Goal: Obtain resource: Download file/media

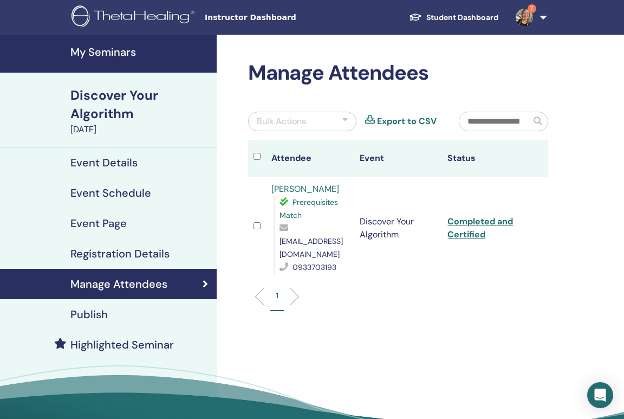
click at [111, 48] on h4 "My Seminars" at bounding box center [140, 52] width 140 height 13
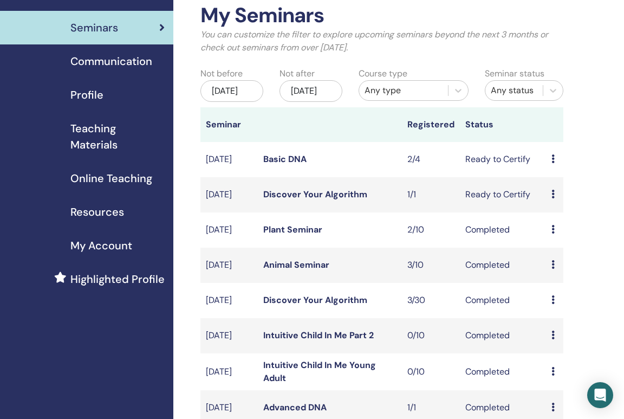
scroll to position [59, 0]
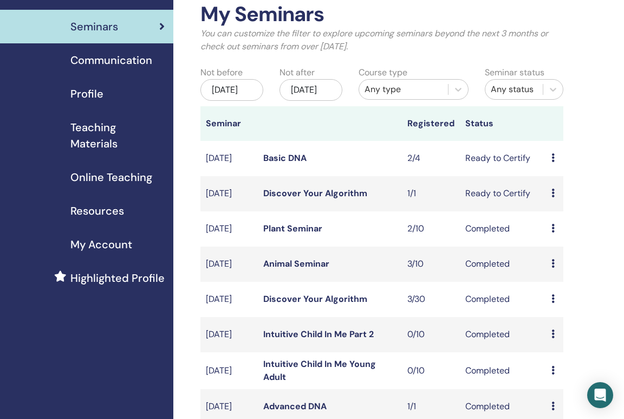
click at [114, 139] on span "Teaching Materials" at bounding box center [117, 135] width 94 height 33
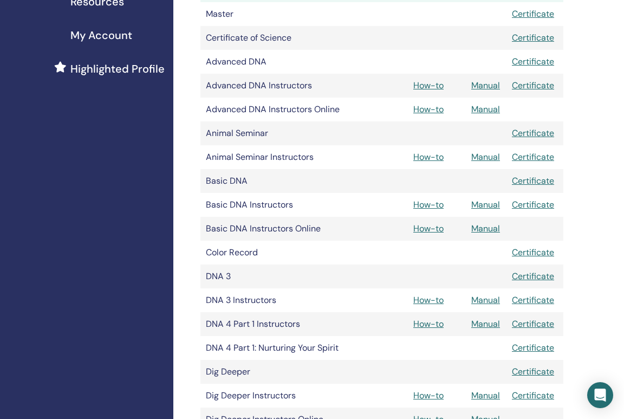
scroll to position [280, 0]
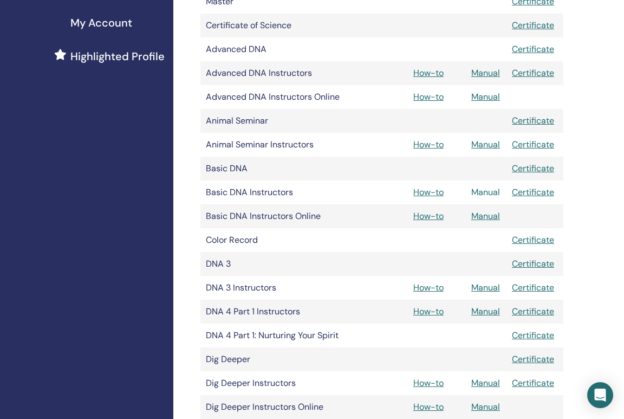
click at [489, 196] on link "Manual" at bounding box center [486, 191] width 29 height 11
